Goal: Information Seeking & Learning: Learn about a topic

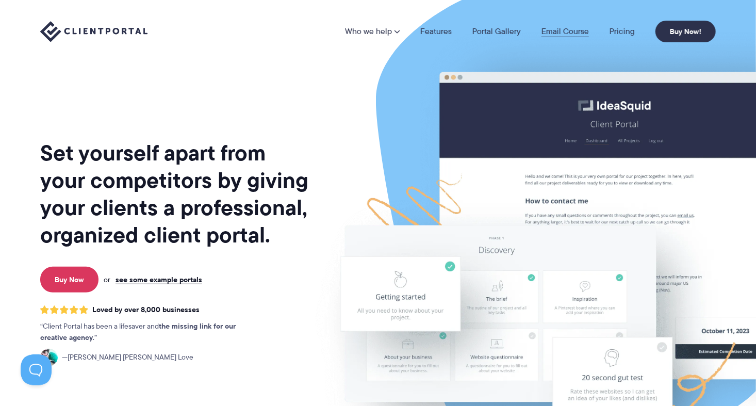
click at [559, 31] on link "Email Course" at bounding box center [565, 31] width 47 height 8
click at [619, 30] on link "Pricing" at bounding box center [622, 31] width 25 height 8
click at [238, 116] on div "Set yourself apart from your competitors by giving your clients a professional,…" at bounding box center [175, 255] width 270 height 495
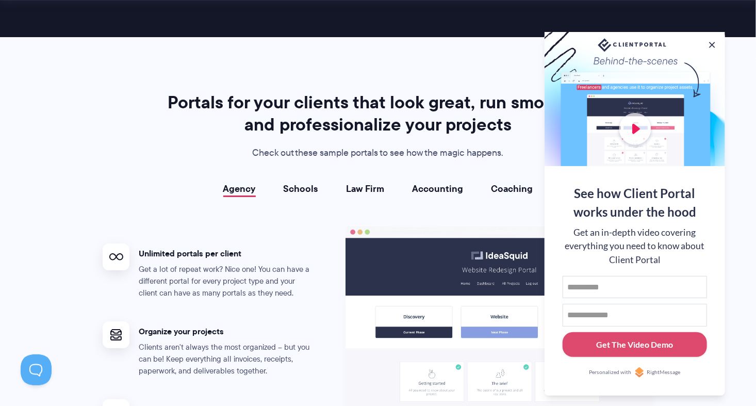
scroll to position [4329, 0]
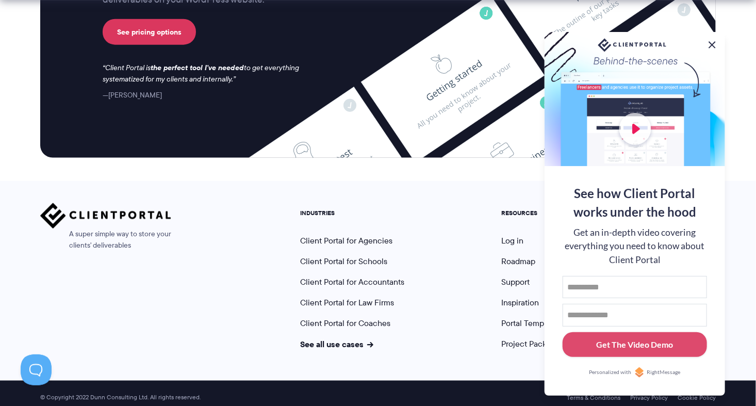
click at [713, 43] on button at bounding box center [712, 45] width 12 height 12
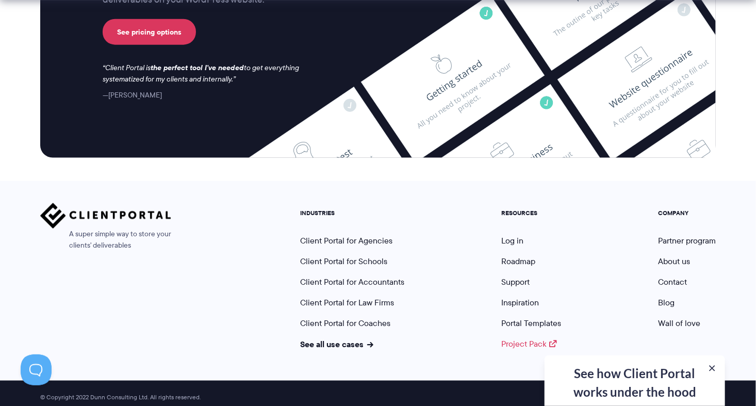
click at [524, 338] on link "Project Pack" at bounding box center [530, 344] width 56 height 12
click at [684, 235] on link "Partner program" at bounding box center [687, 241] width 58 height 12
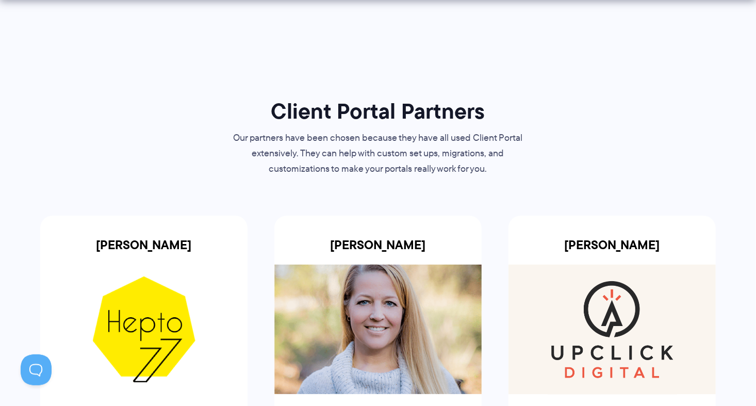
scroll to position [355, 0]
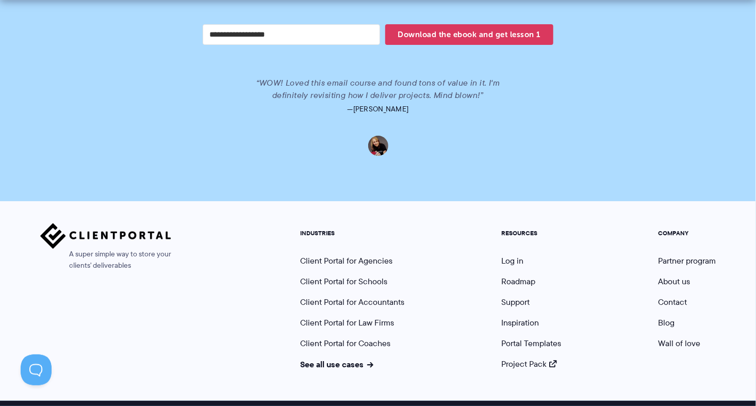
scroll to position [204, 0]
